Goal: Transaction & Acquisition: Download file/media

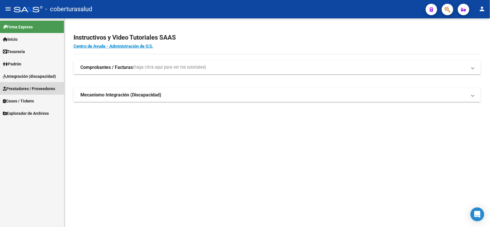
click at [22, 88] on span "Prestadores / Proveedores" at bounding box center [29, 89] width 52 height 6
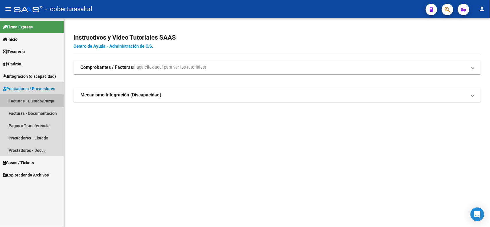
click at [23, 102] on link "Facturas - Listado/Carga" at bounding box center [32, 101] width 64 height 12
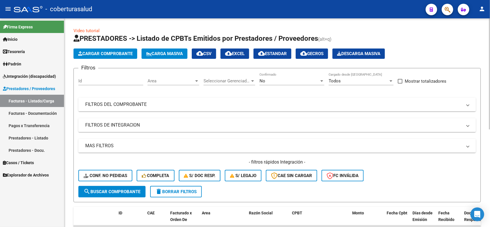
click at [314, 81] on div "No" at bounding box center [289, 80] width 60 height 5
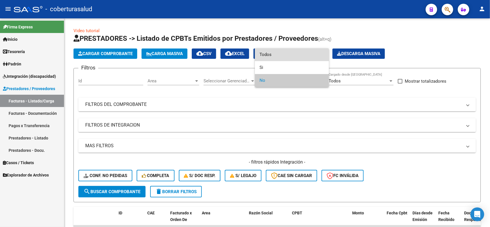
click at [268, 52] on span "Todos" at bounding box center [291, 54] width 65 height 13
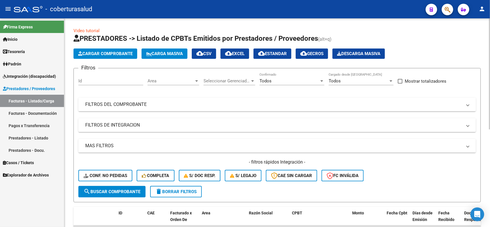
click at [141, 108] on mat-expansion-panel-header "FILTROS DEL COMPROBANTE" at bounding box center [277, 105] width 398 height 14
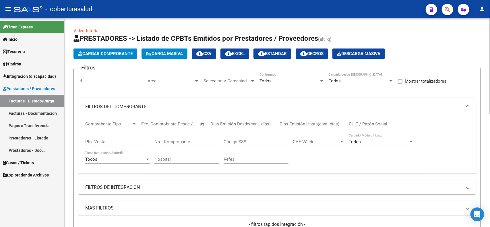
click at [356, 124] on input "CUIT / Razón Social" at bounding box center [381, 123] width 65 height 5
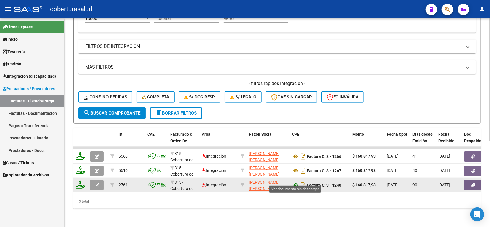
type input "[PERSON_NAME]"
click at [295, 182] on icon at bounding box center [295, 185] width 7 height 7
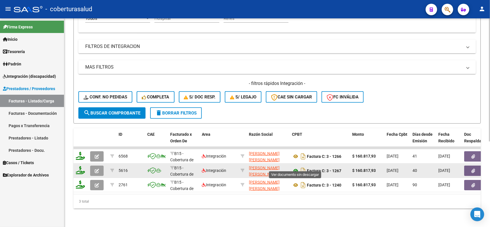
click at [293, 167] on icon at bounding box center [295, 170] width 7 height 7
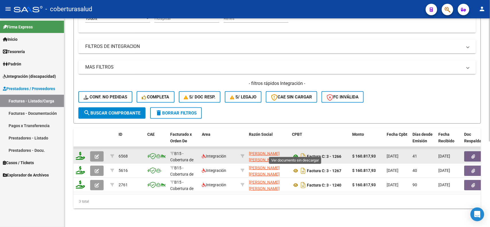
click at [294, 153] on icon at bounding box center [295, 156] width 7 height 7
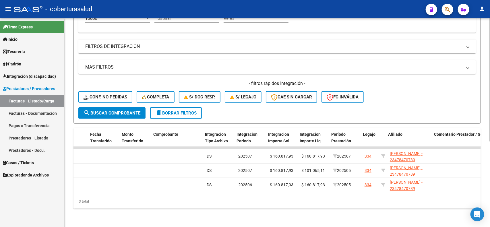
scroll to position [0, 574]
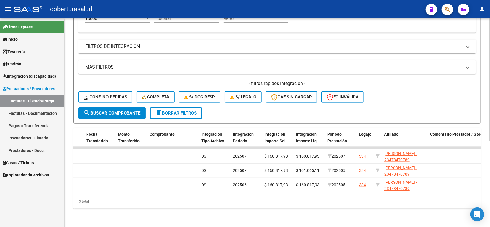
click at [247, 135] on div "Integracion Periodo Presentacion" at bounding box center [246, 141] width 27 height 20
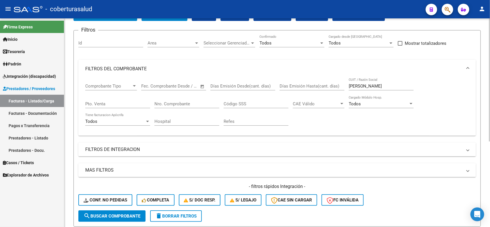
scroll to position [37, 0]
